Goal: Check status: Check status

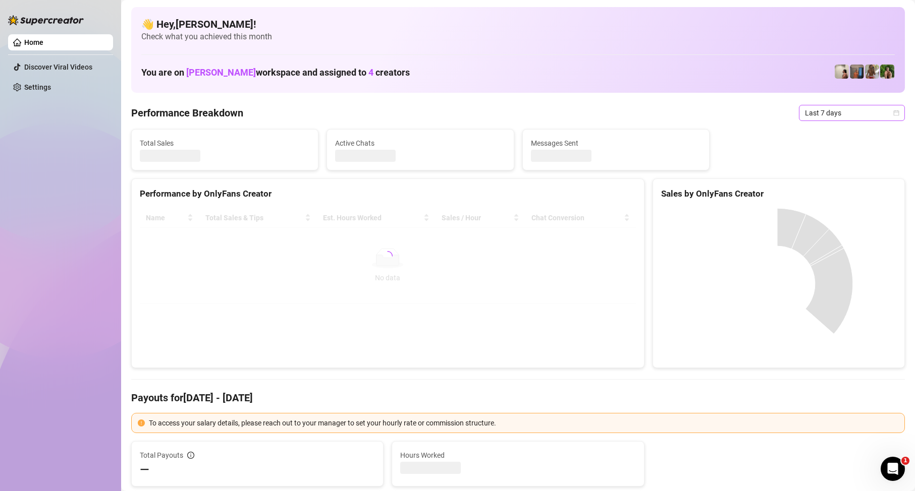
click at [825, 114] on span "Last 7 days" at bounding box center [852, 112] width 94 height 15
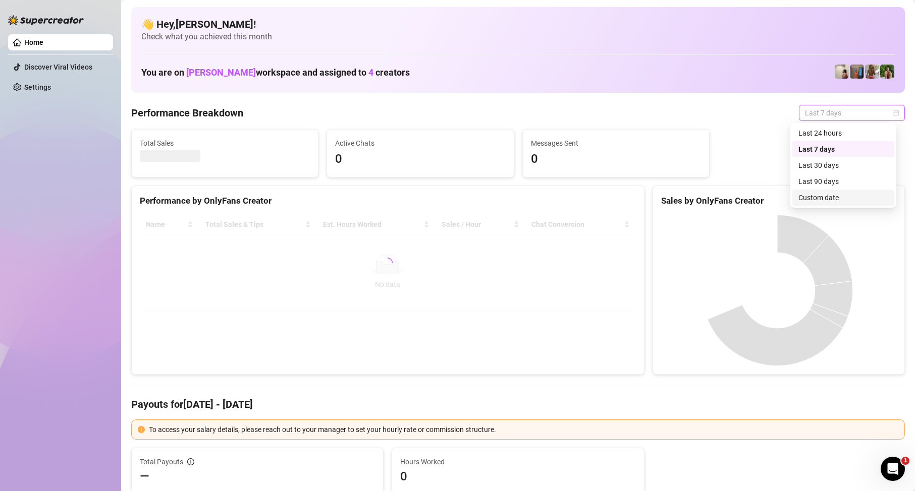
click at [820, 201] on div "Custom date" at bounding box center [843, 197] width 90 height 11
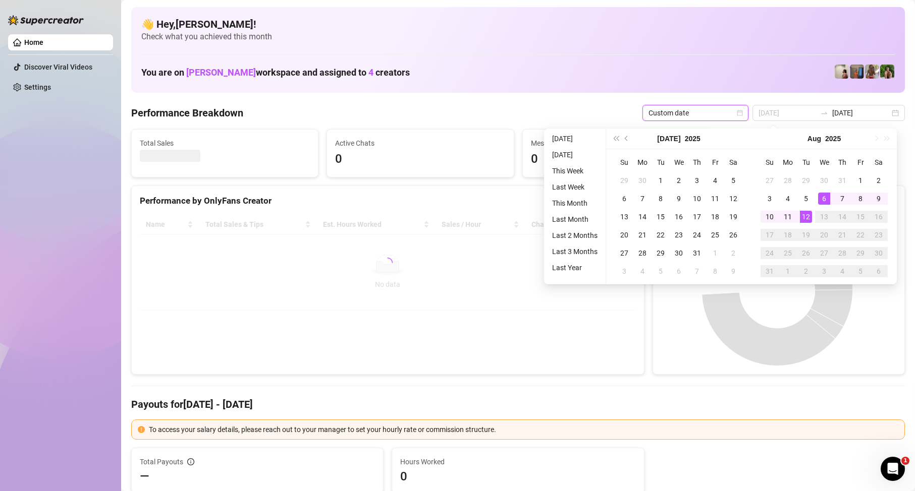
type input "[DATE]"
click at [807, 212] on div "12" at bounding box center [806, 217] width 12 height 12
type input "[DATE]"
